Goal: Find specific page/section: Find specific page/section

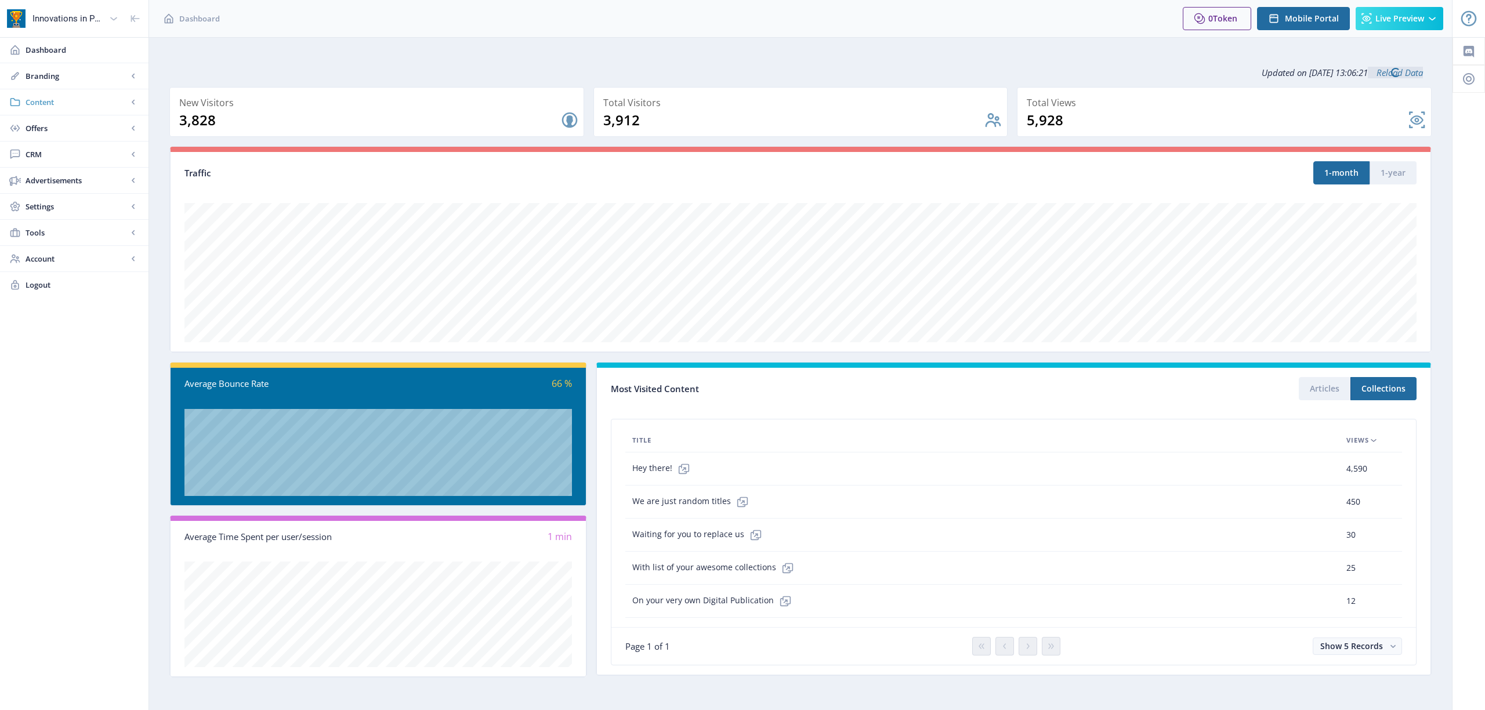
click at [27, 107] on link "Content" at bounding box center [74, 102] width 148 height 26
click at [65, 129] on span "Articles" at bounding box center [87, 128] width 100 height 12
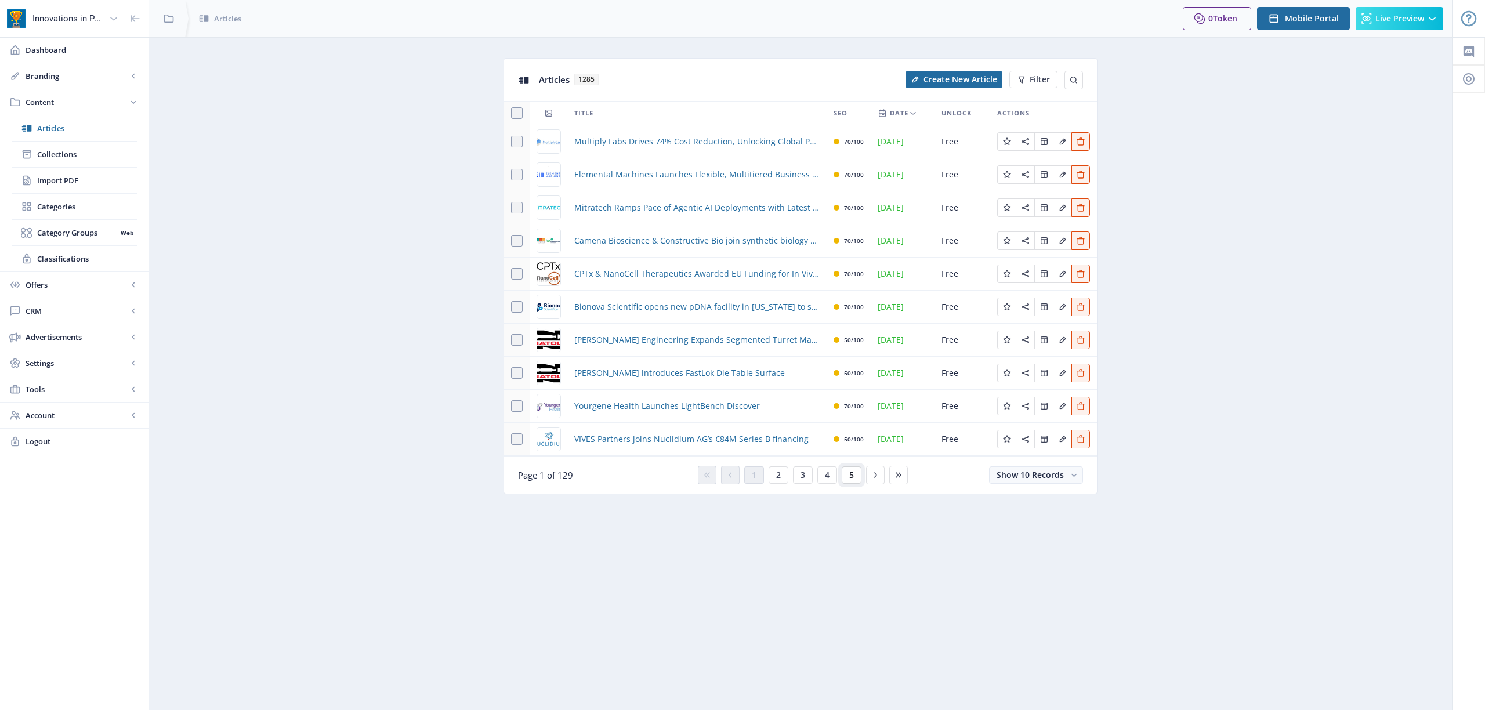
click at [852, 473] on span "5" at bounding box center [851, 474] width 5 height 9
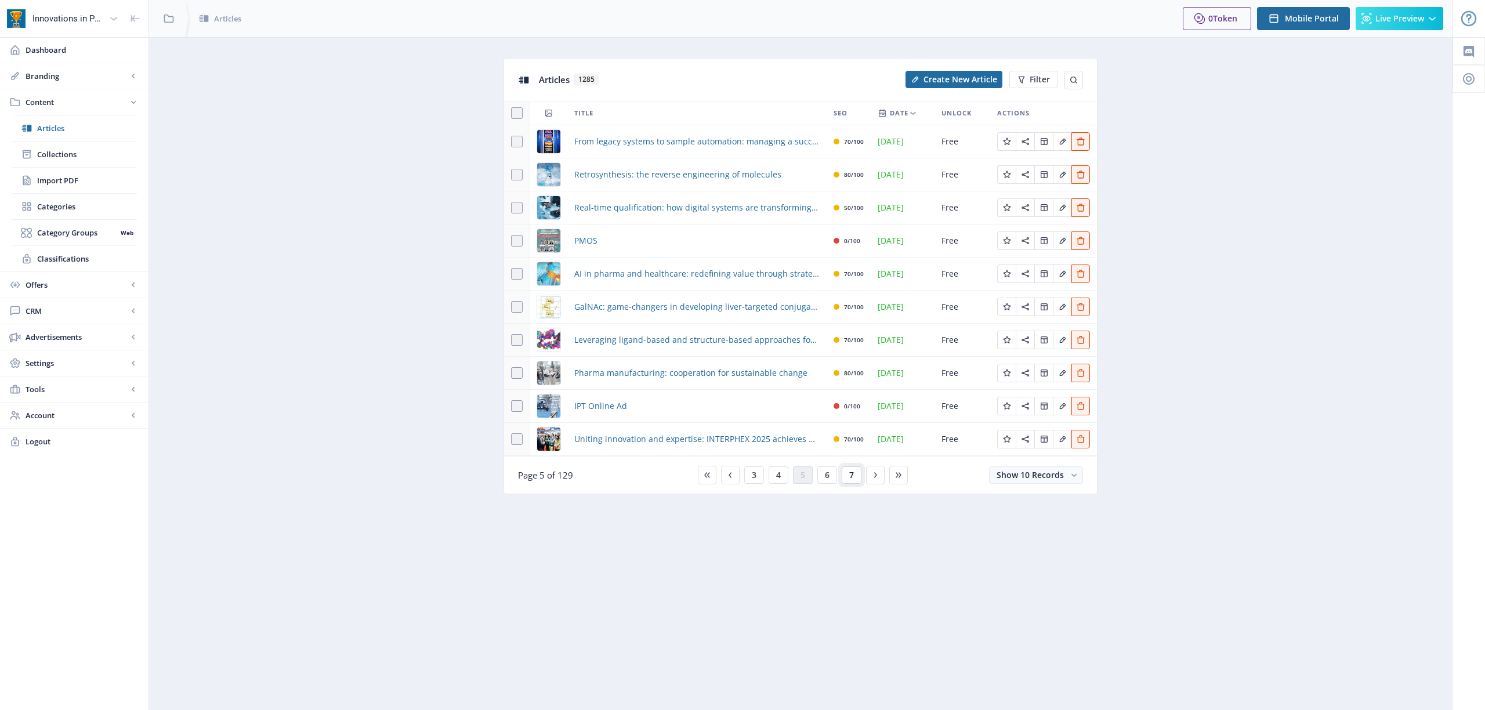
click at [853, 476] on span "7" at bounding box center [851, 474] width 5 height 9
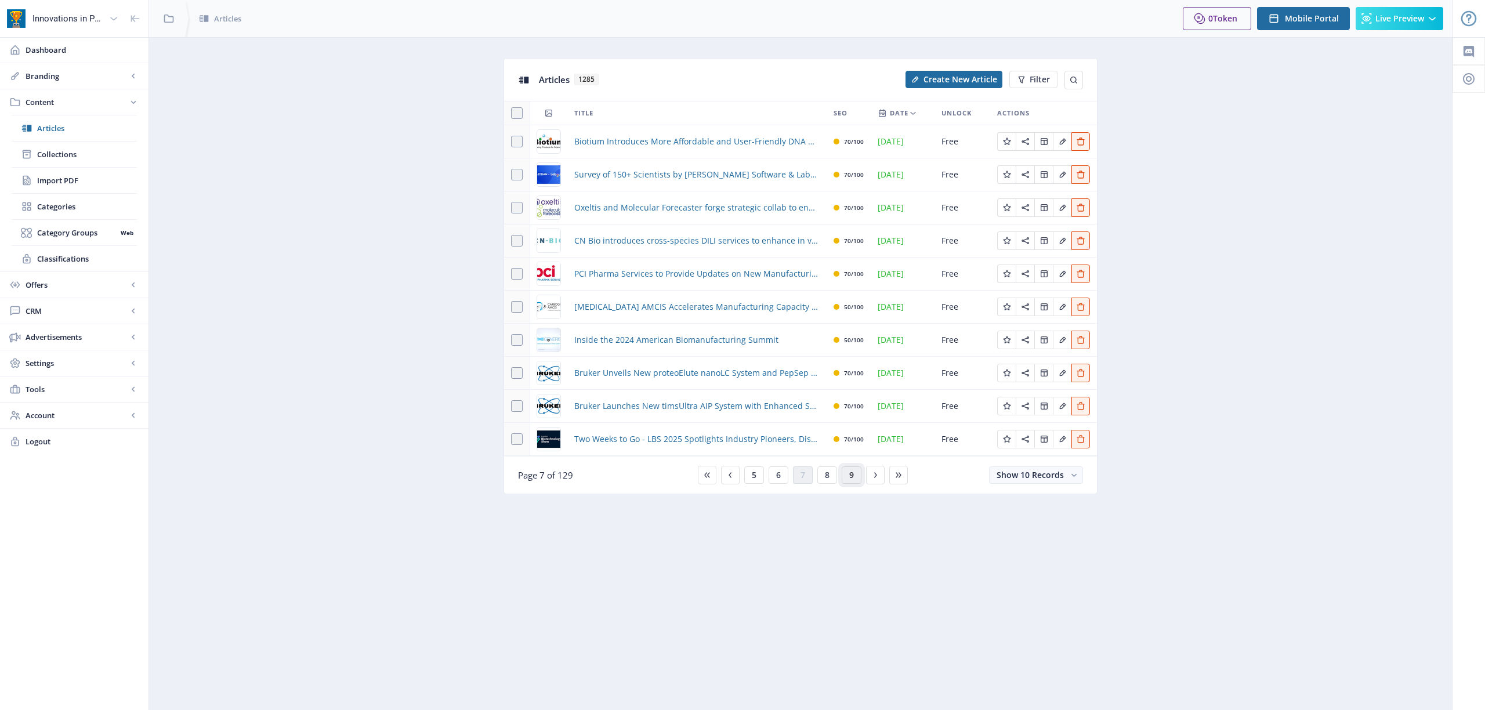
click at [853, 475] on span "9" at bounding box center [851, 474] width 5 height 9
click at [853, 475] on span "11" at bounding box center [853, 474] width 9 height 9
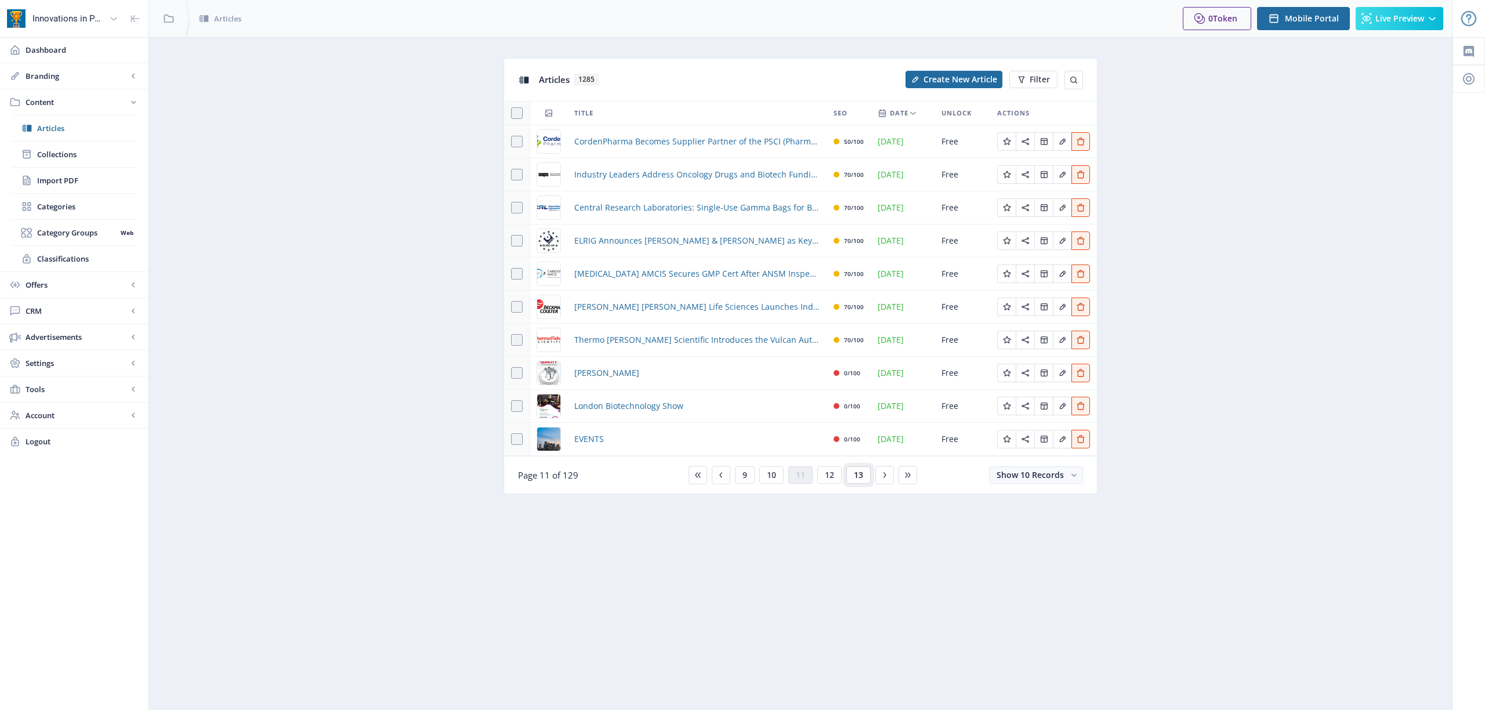
click at [854, 475] on span "13" at bounding box center [858, 474] width 9 height 9
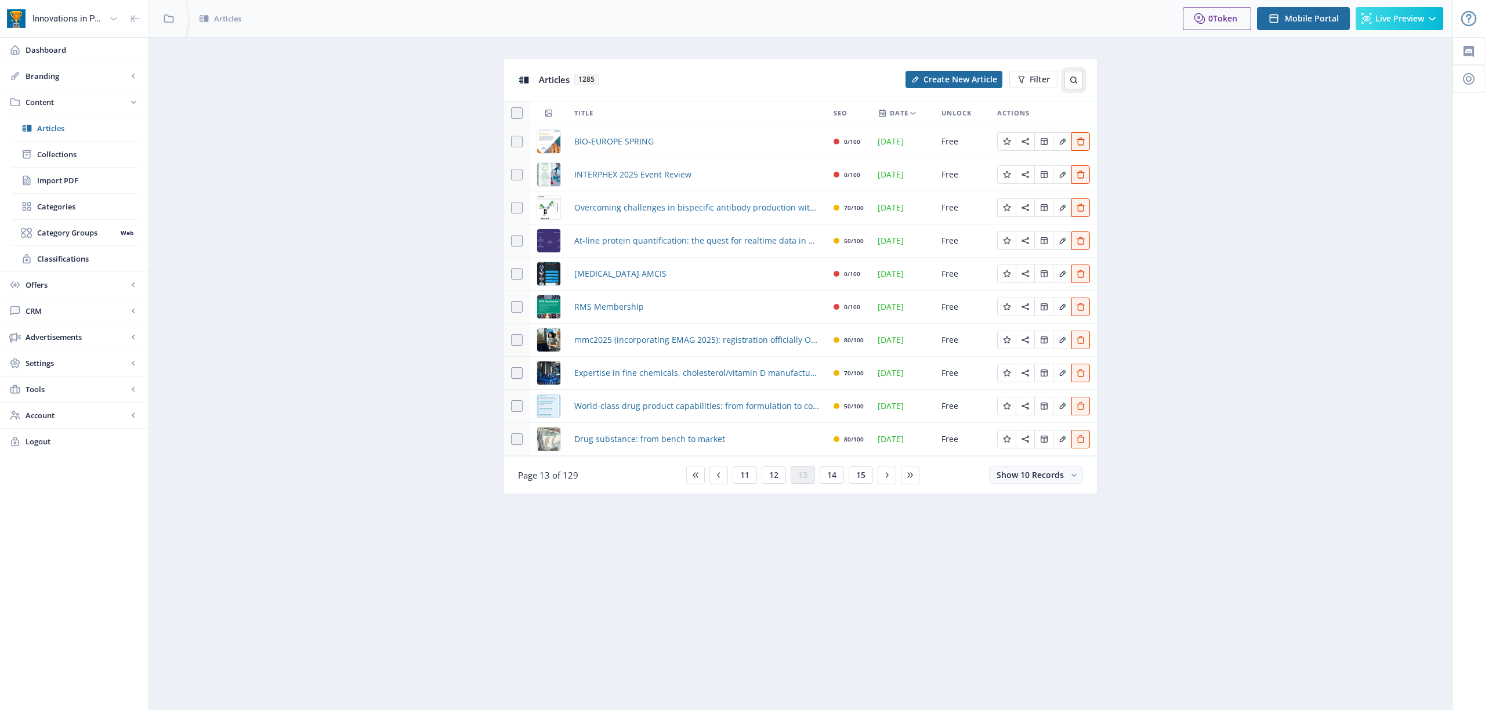
click at [1069, 78] on icon at bounding box center [1073, 79] width 9 height 9
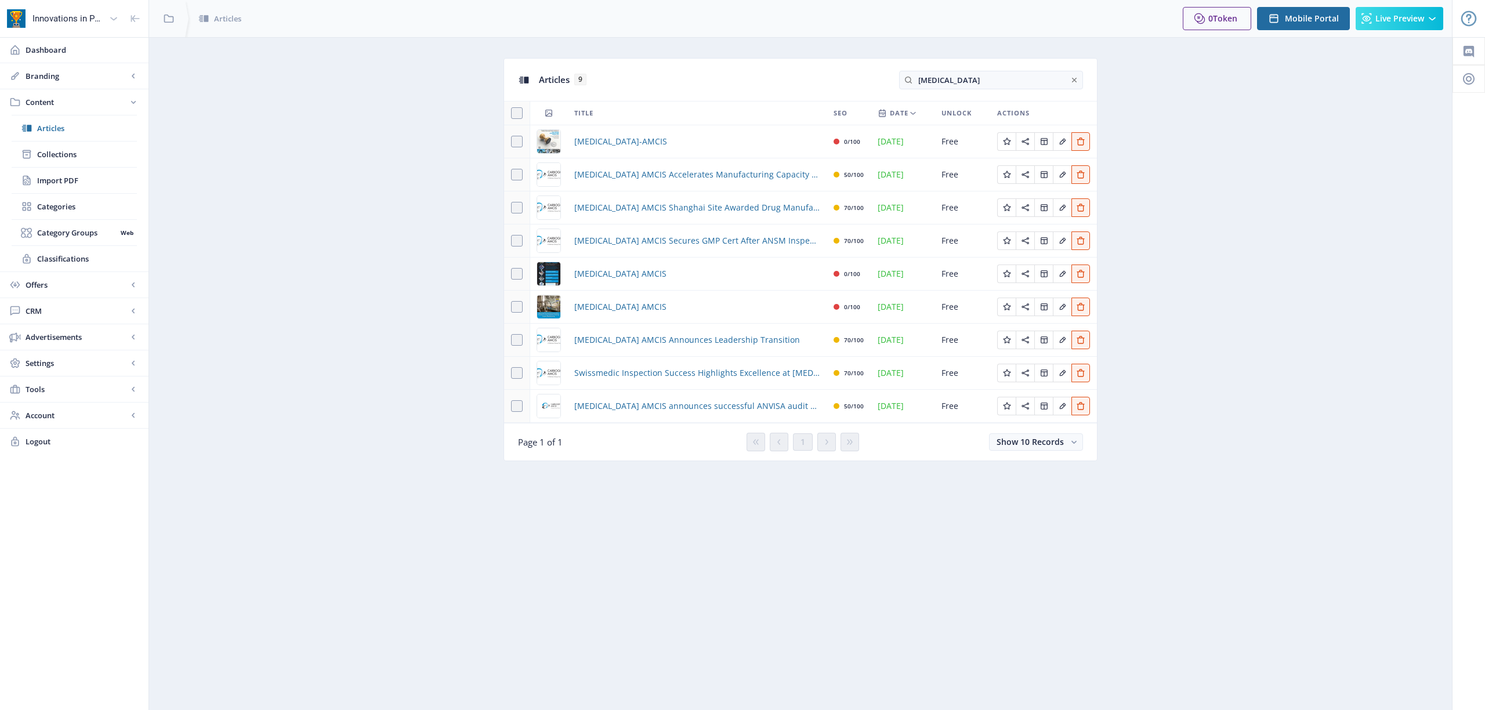
type input "[MEDICAL_DATA]"
click at [549, 273] on img at bounding box center [548, 273] width 23 height 23
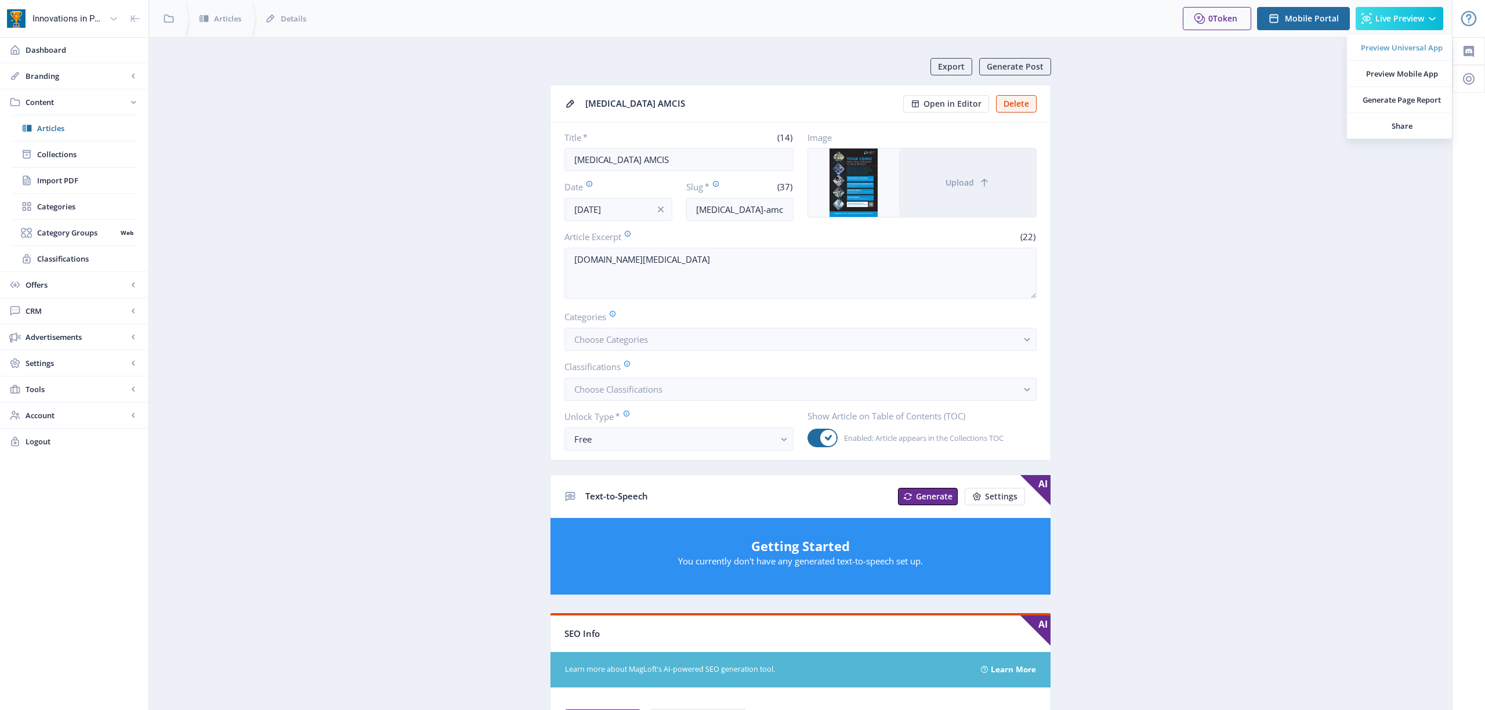
click at [1413, 50] on span "Preview Universal App" at bounding box center [1402, 48] width 82 height 12
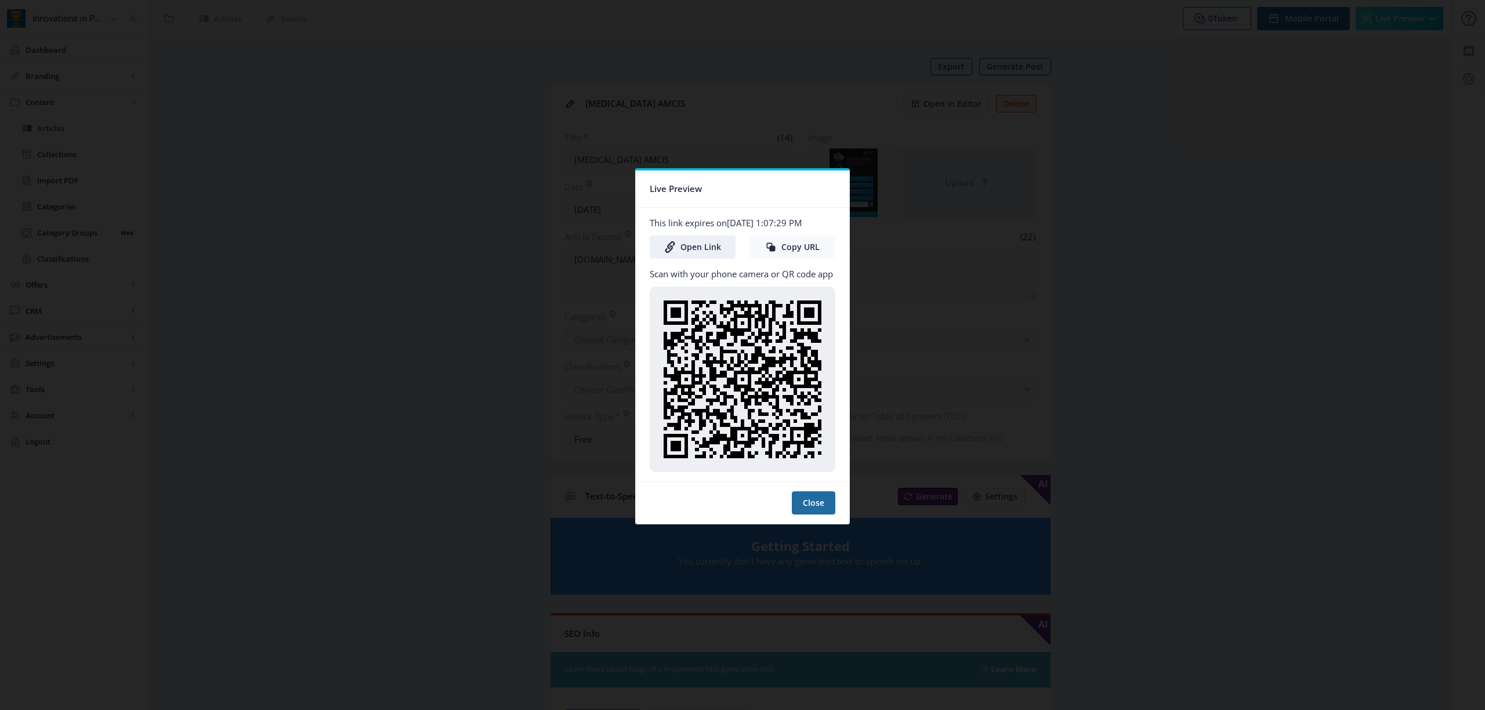
click at [785, 251] on button "Copy URL" at bounding box center [792, 246] width 86 height 23
